Goal: Information Seeking & Learning: Learn about a topic

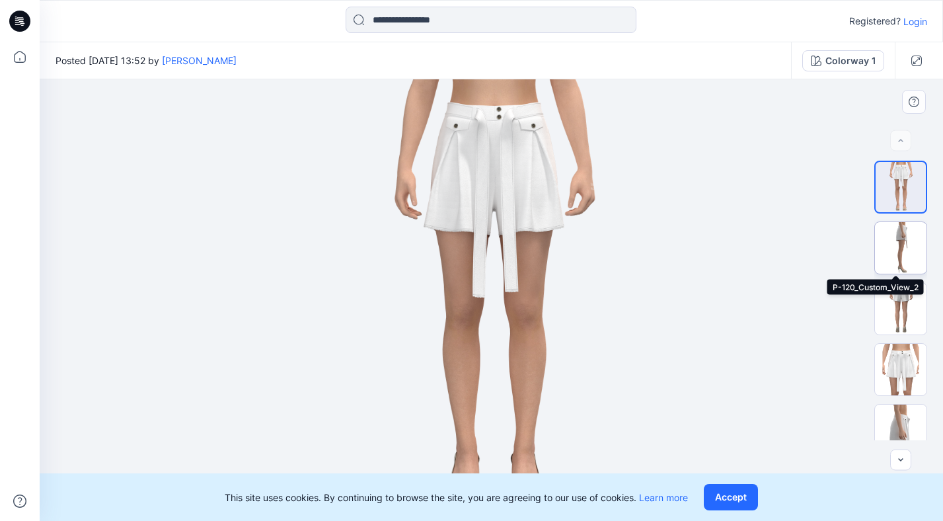
click at [904, 247] on img at bounding box center [901, 248] width 52 height 52
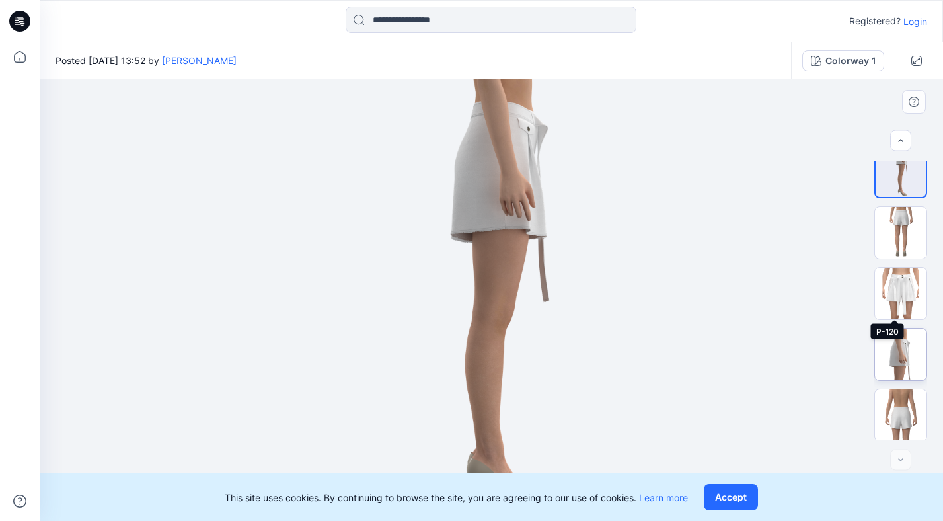
scroll to position [77, 0]
click at [917, 348] on img at bounding box center [901, 353] width 52 height 52
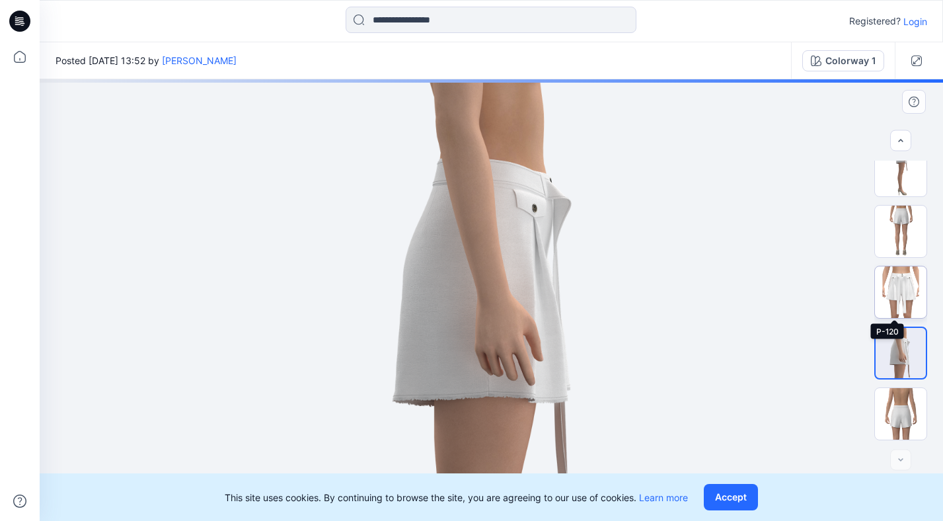
click at [886, 294] on img at bounding box center [901, 292] width 52 height 52
